Goal: Find specific page/section: Find specific page/section

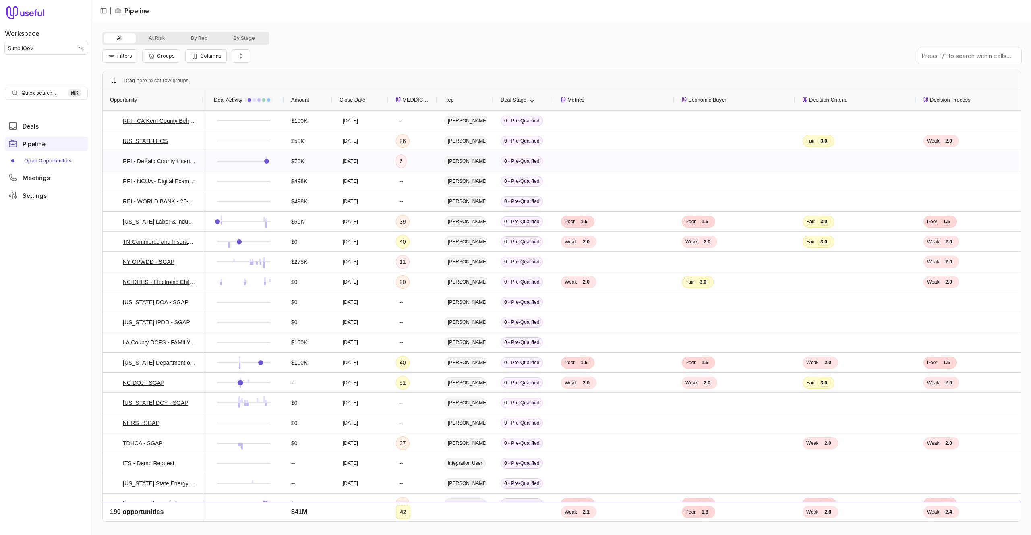
scroll to position [3241, 0]
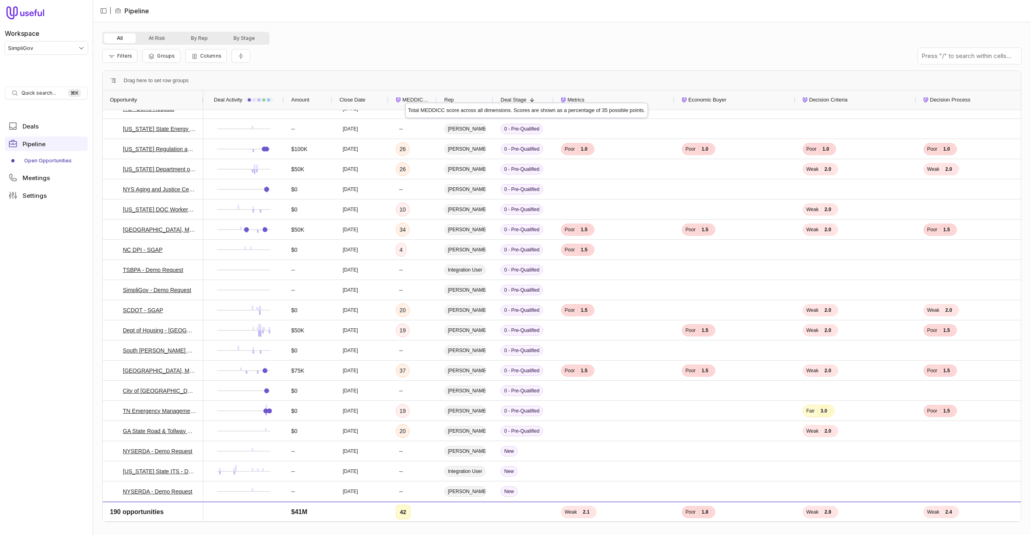
click at [405, 95] on span "MEDDICC Score" at bounding box center [415, 100] width 27 height 10
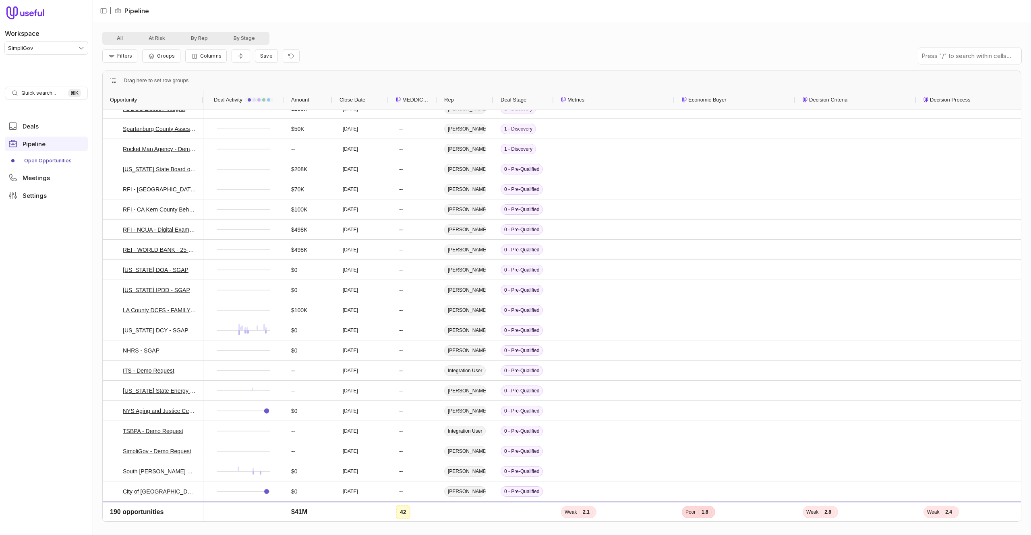
click at [405, 95] on span "MEDDICC Score" at bounding box center [415, 100] width 27 height 10
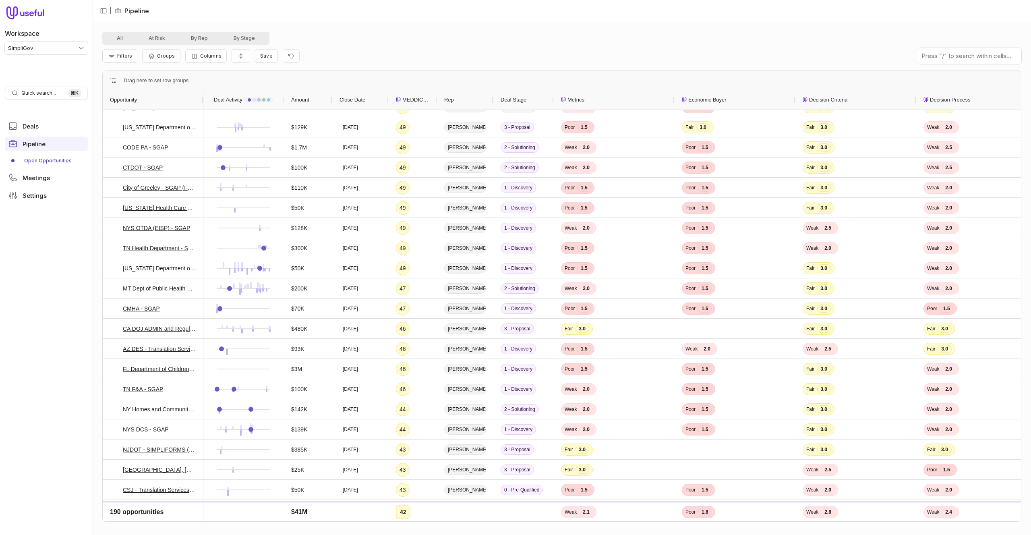
click at [504, 50] on div "Filters Groups Columns Save" at bounding box center [561, 56] width 919 height 23
